Goal: Complete application form

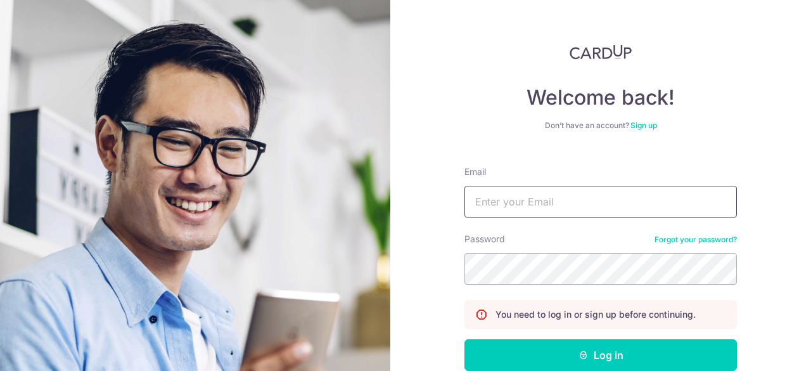
click at [535, 196] on input "Email" at bounding box center [601, 202] width 273 height 32
type input "[EMAIL_ADDRESS][DOMAIN_NAME]"
click at [465, 339] on button "Log in" at bounding box center [601, 355] width 273 height 32
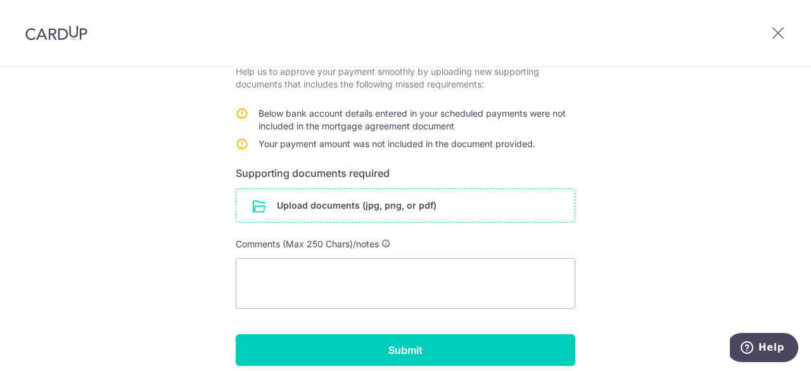
scroll to position [253, 0]
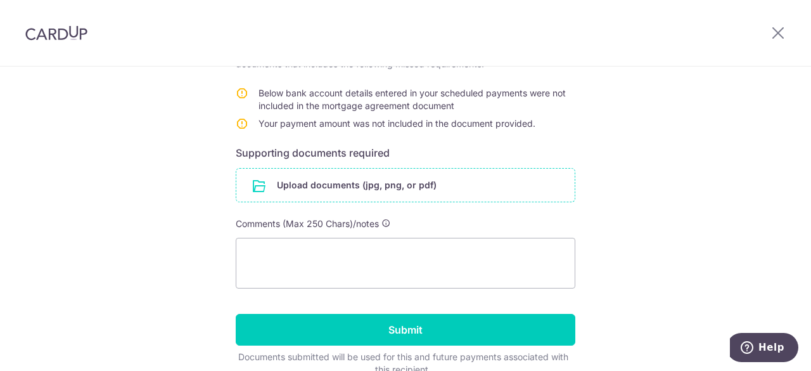
click at [373, 186] on input "file" at bounding box center [405, 185] width 338 height 33
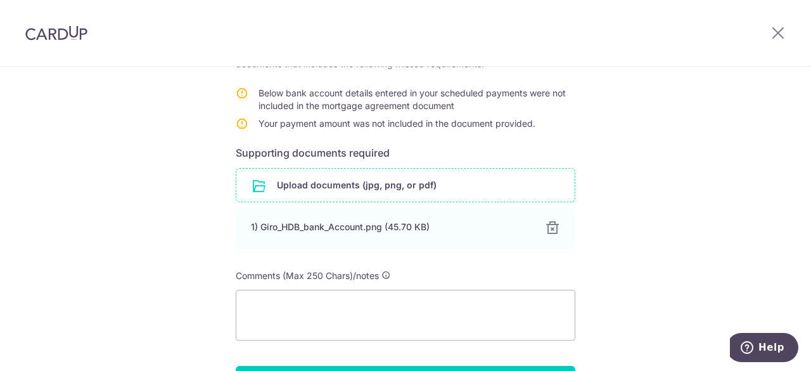
click at [363, 181] on input "file" at bounding box center [405, 185] width 338 height 33
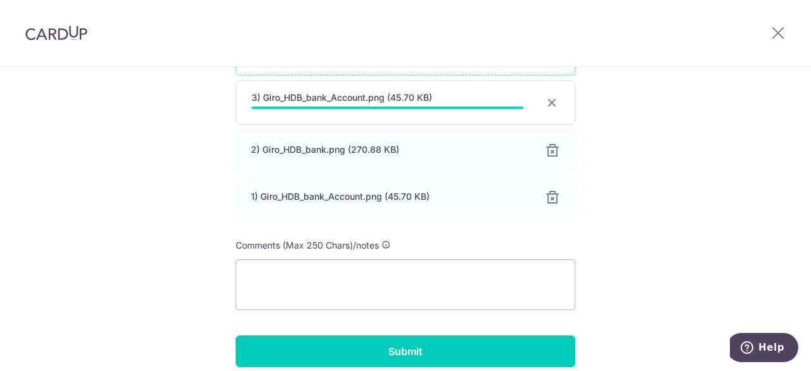
scroll to position [317, 0]
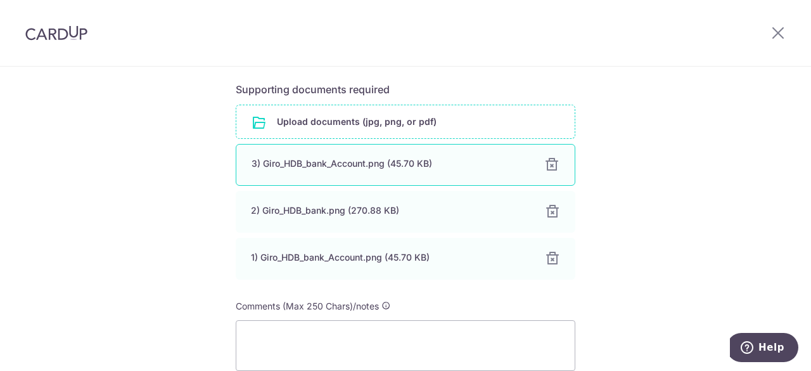
click at [556, 160] on div "3) Giro_HDB_bank_Account.png (45.70 KB) 100%" at bounding box center [406, 165] width 340 height 42
click at [553, 162] on div at bounding box center [551, 164] width 15 height 15
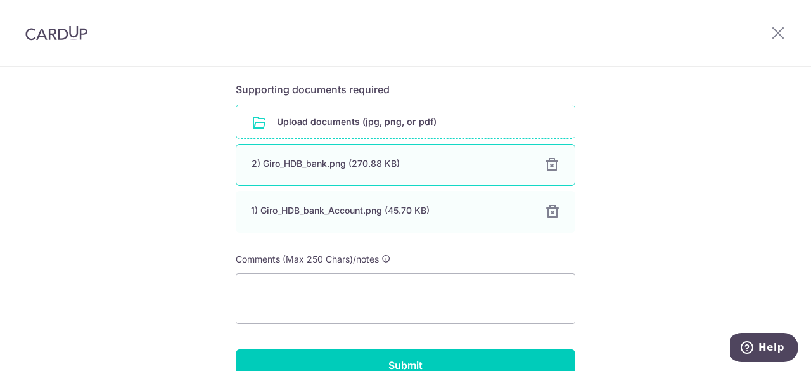
click at [550, 164] on div at bounding box center [551, 164] width 15 height 15
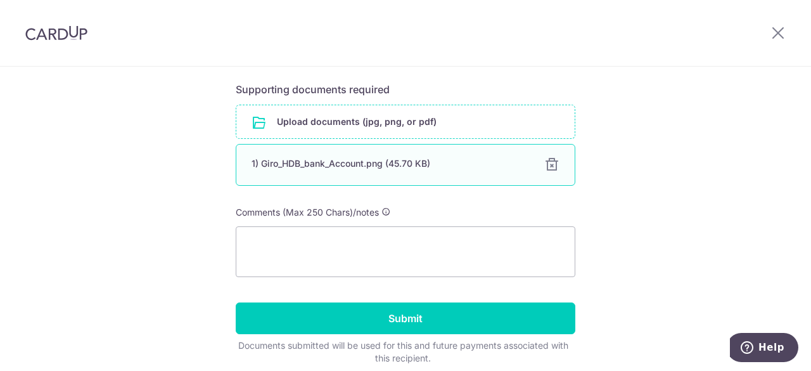
click at [551, 167] on div at bounding box center [551, 164] width 15 height 15
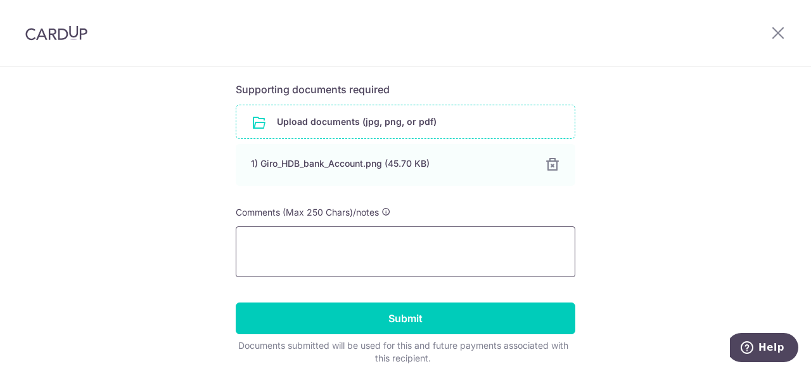
scroll to position [316, 0]
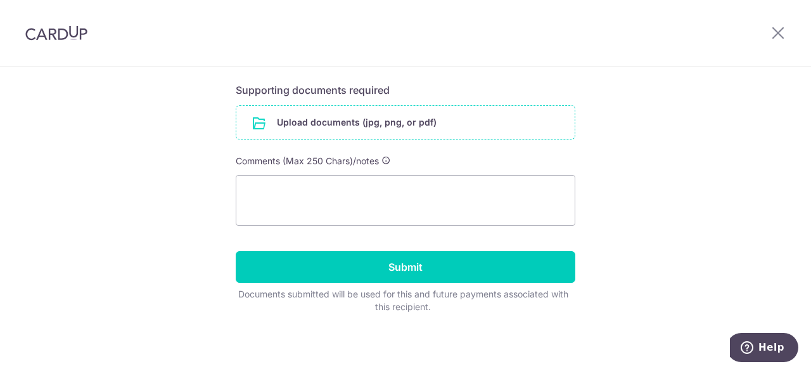
click at [376, 120] on input "file" at bounding box center [405, 122] width 338 height 33
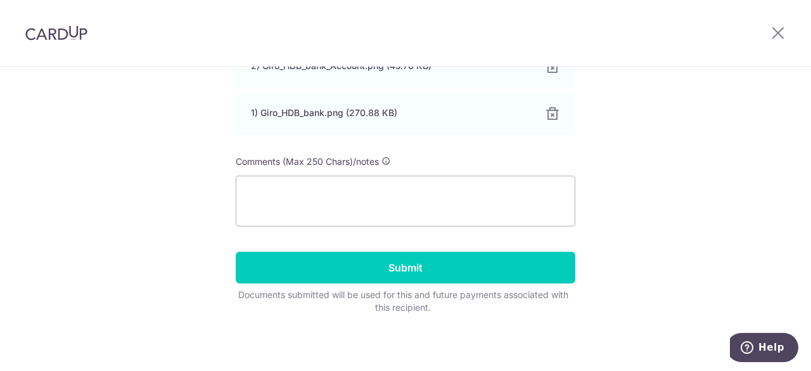
scroll to position [415, 0]
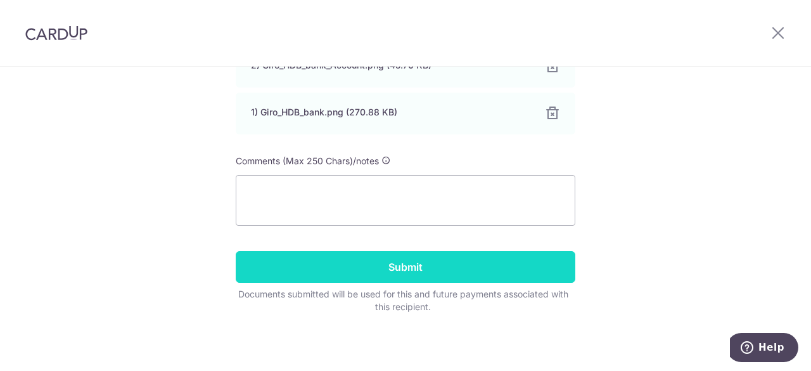
click at [492, 266] on input "Submit" at bounding box center [406, 267] width 340 height 32
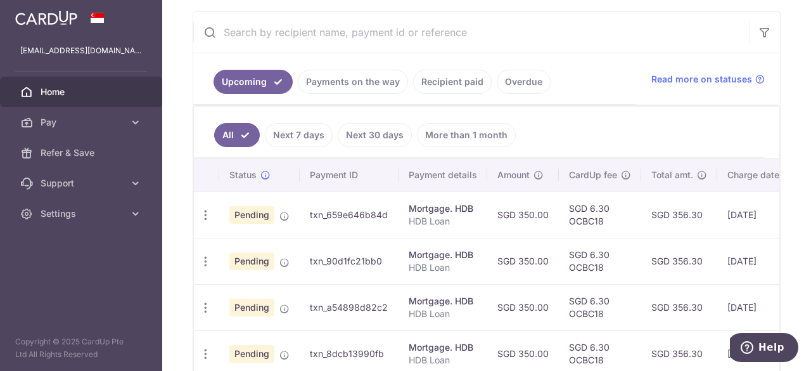
scroll to position [317, 0]
